Goal: Use online tool/utility

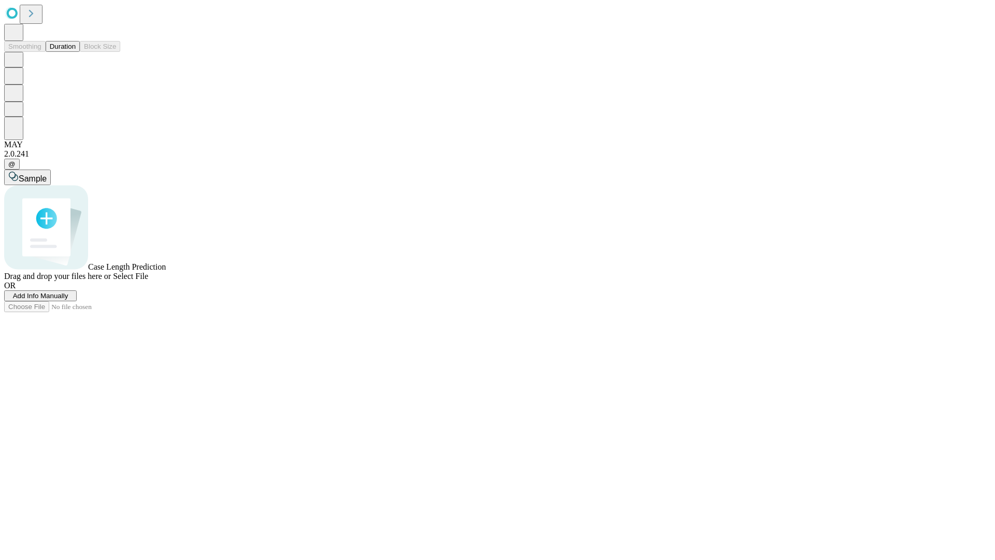
click at [76, 52] on button "Duration" at bounding box center [63, 46] width 34 height 11
click at [148, 280] on span "Select File" at bounding box center [130, 276] width 35 height 9
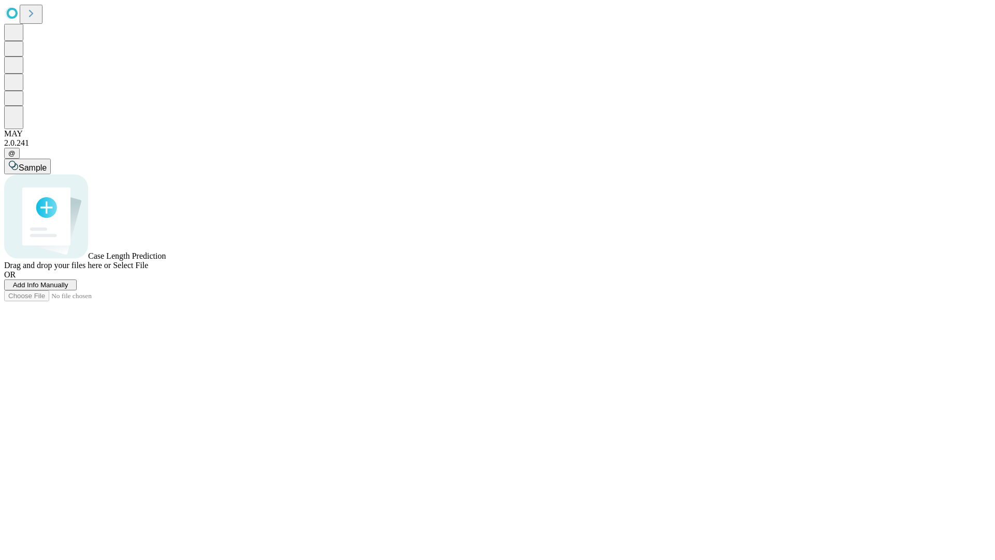
click at [148, 270] on span "Select File" at bounding box center [130, 265] width 35 height 9
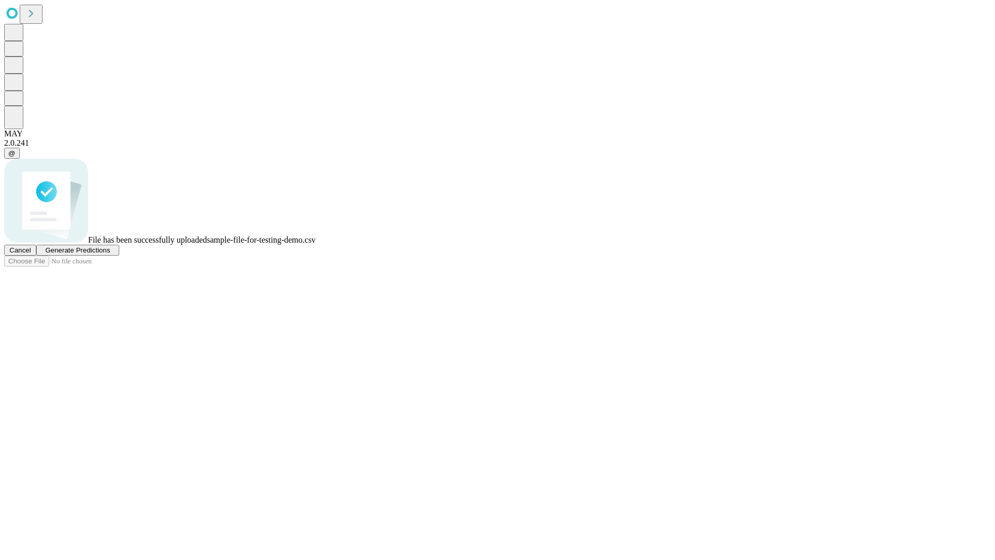
click at [110, 254] on span "Generate Predictions" at bounding box center [77, 250] width 65 height 8
